Goal: Navigation & Orientation: Understand site structure

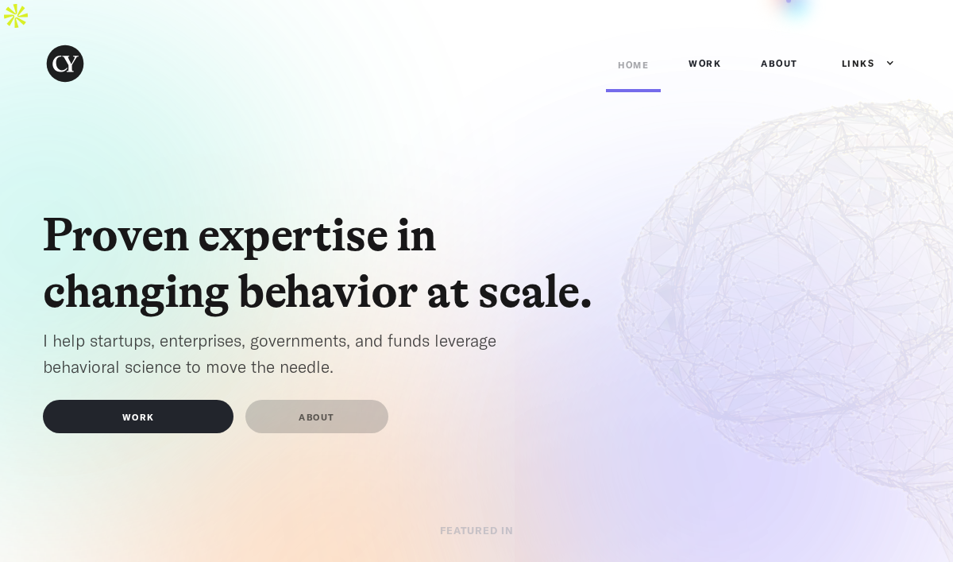
scroll to position [7, 0]
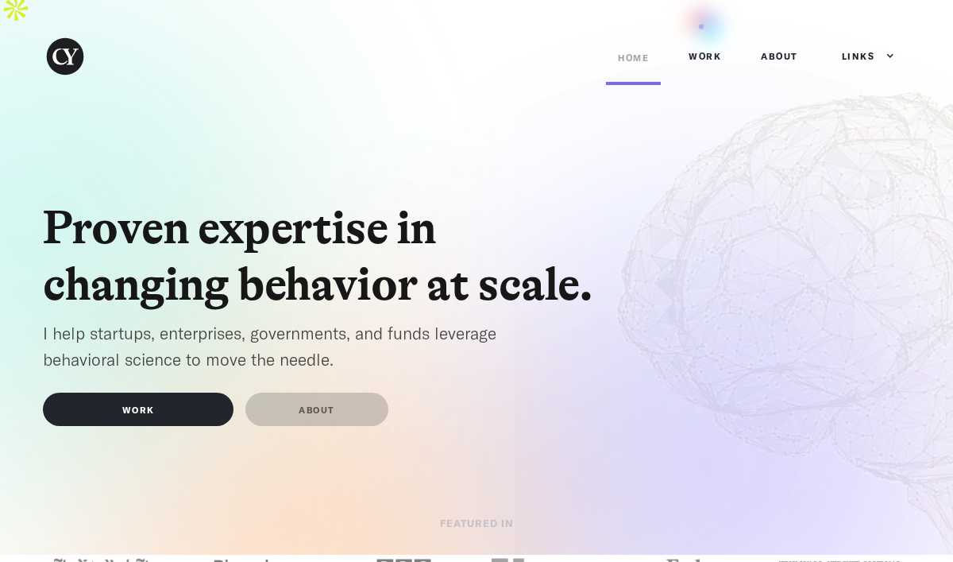
click at [512, 33] on link "Work" at bounding box center [705, 57] width 56 height 48
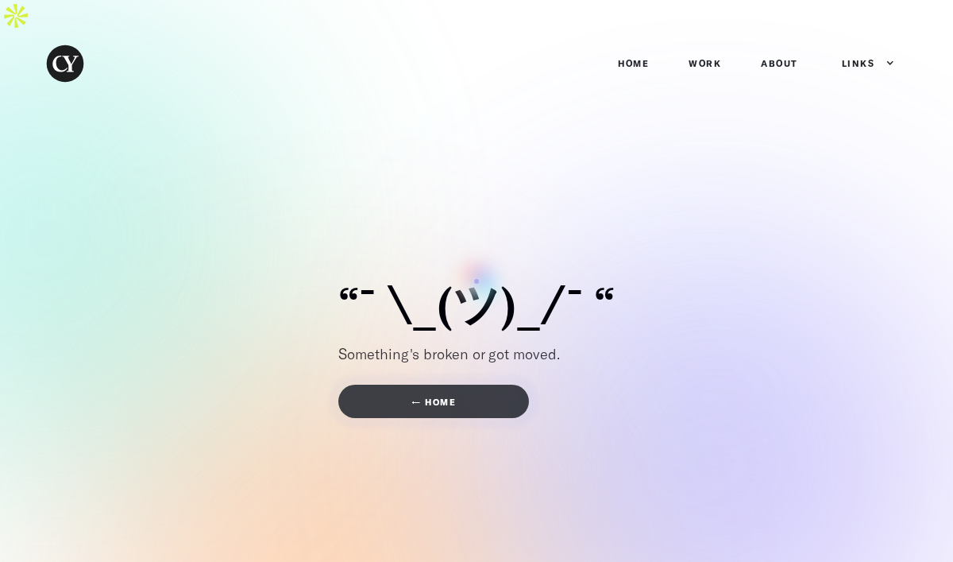
click at [470, 384] on link "← home" at bounding box center [433, 400] width 191 height 33
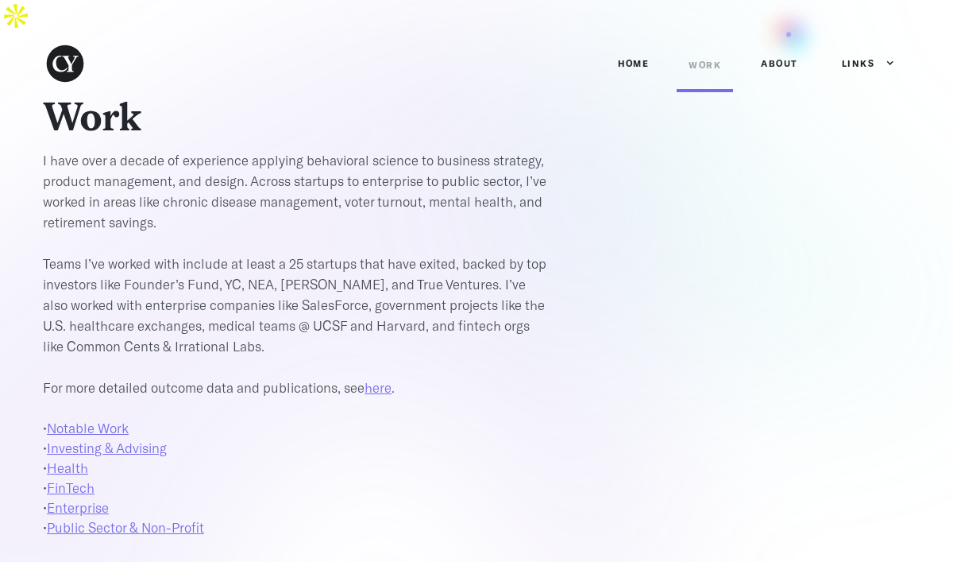
click at [789, 40] on link "ABOUT" at bounding box center [779, 64] width 61 height 48
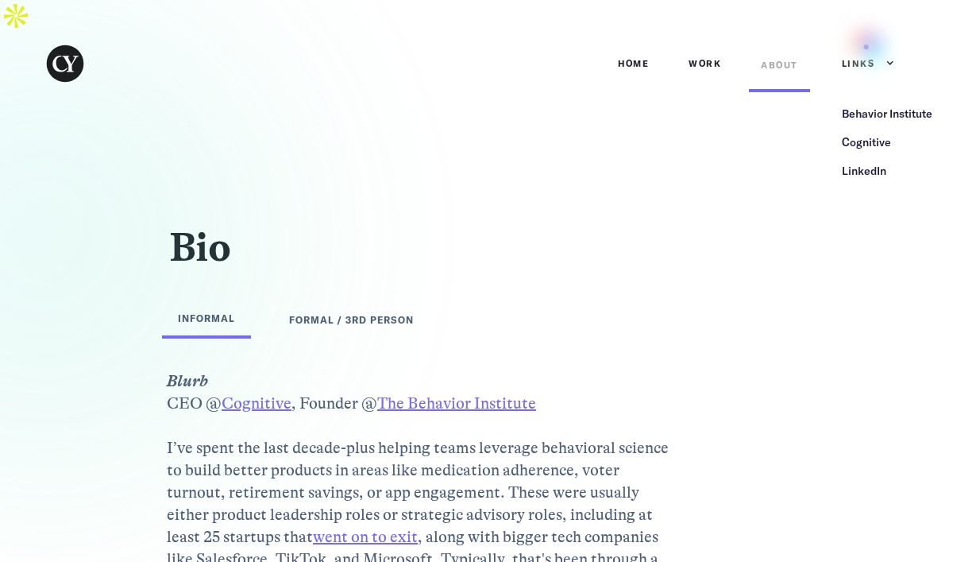
click at [868, 45] on div "Links" at bounding box center [860, 64] width 69 height 48
click at [868, 106] on div "Behavior Institute" at bounding box center [887, 114] width 91 height 16
click at [86, 41] on img "home" at bounding box center [65, 63] width 44 height 44
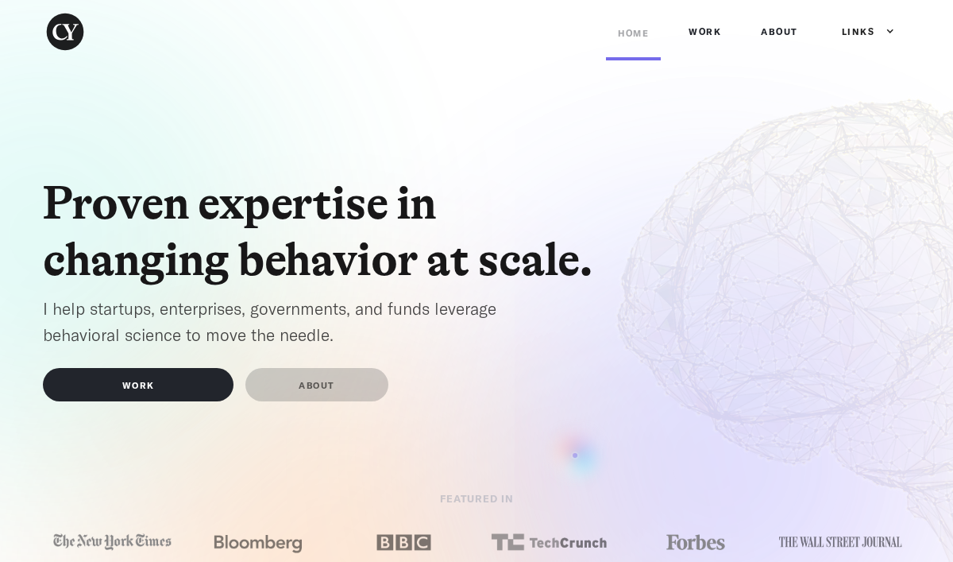
scroll to position [7, 0]
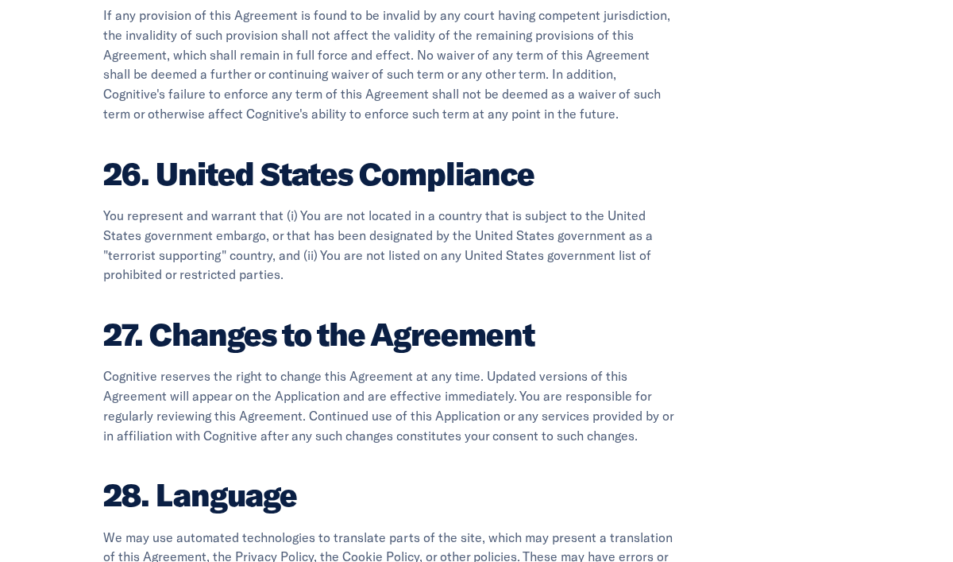
scroll to position [11151, 0]
